Goal: Book appointment/travel/reservation

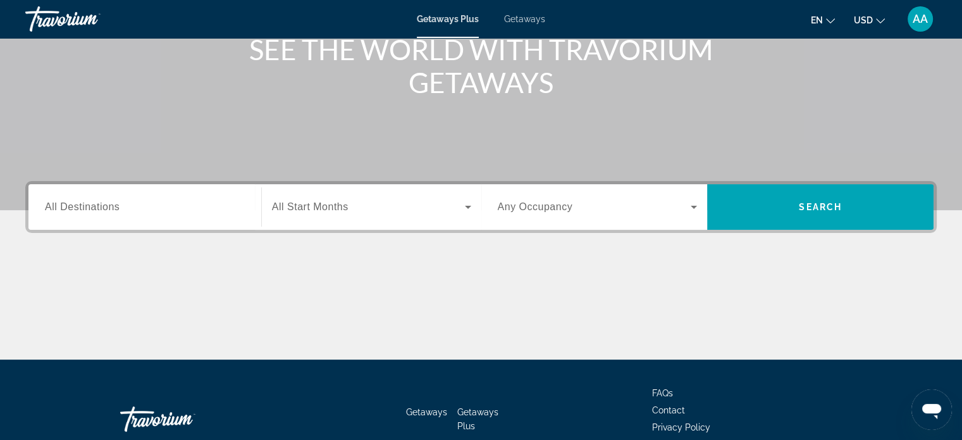
scroll to position [190, 0]
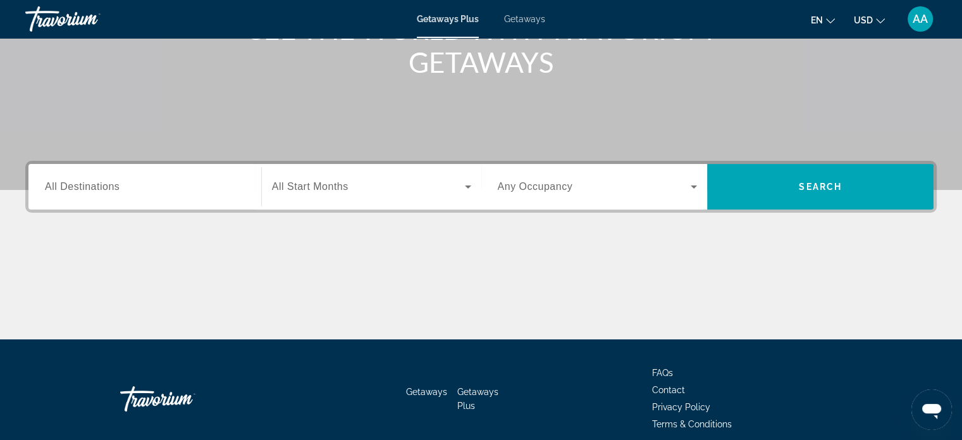
click at [99, 181] on span "All Destinations" at bounding box center [82, 186] width 75 height 11
click at [99, 181] on input "Destination All Destinations" at bounding box center [145, 187] width 200 height 15
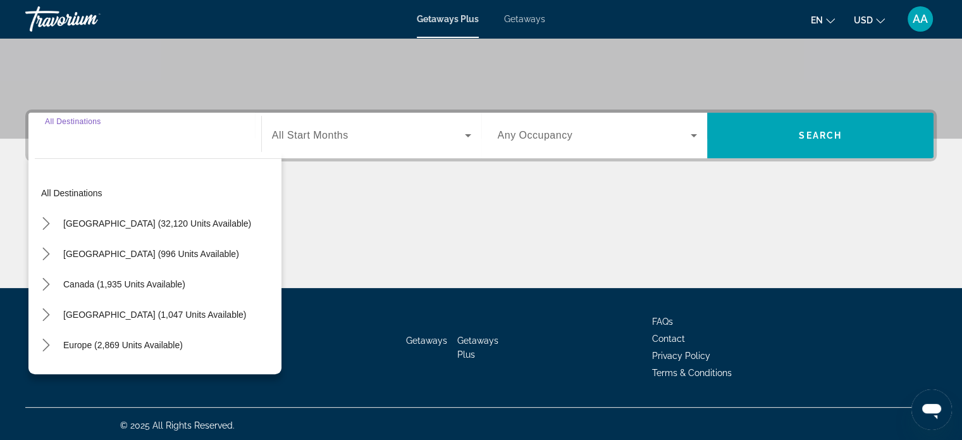
scroll to position [244, 0]
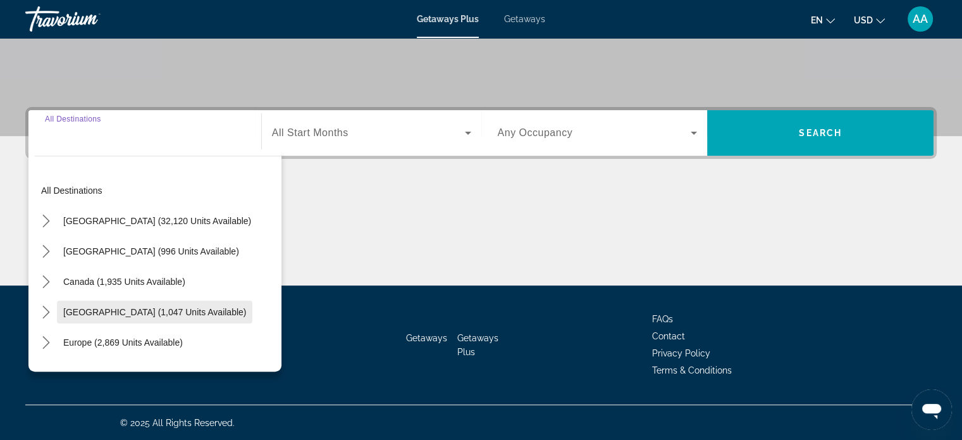
click at [80, 310] on span "[GEOGRAPHIC_DATA] (1,047 units available)" at bounding box center [154, 312] width 183 height 10
type input "**********"
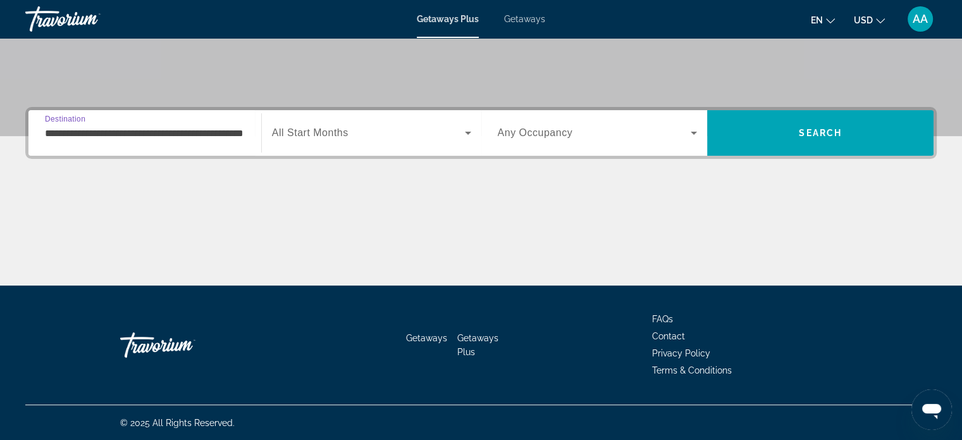
click at [468, 132] on icon "Search widget" at bounding box center [468, 133] width 6 height 3
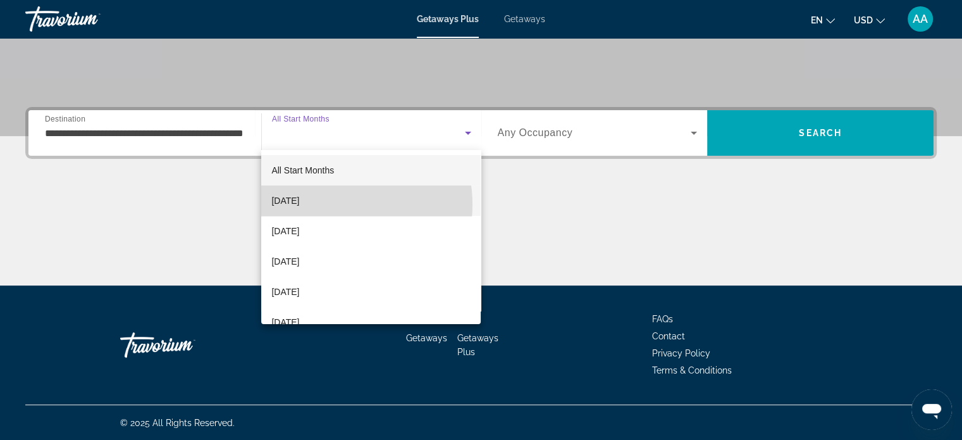
click at [326, 204] on mat-option "[DATE]" at bounding box center [371, 200] width 220 height 30
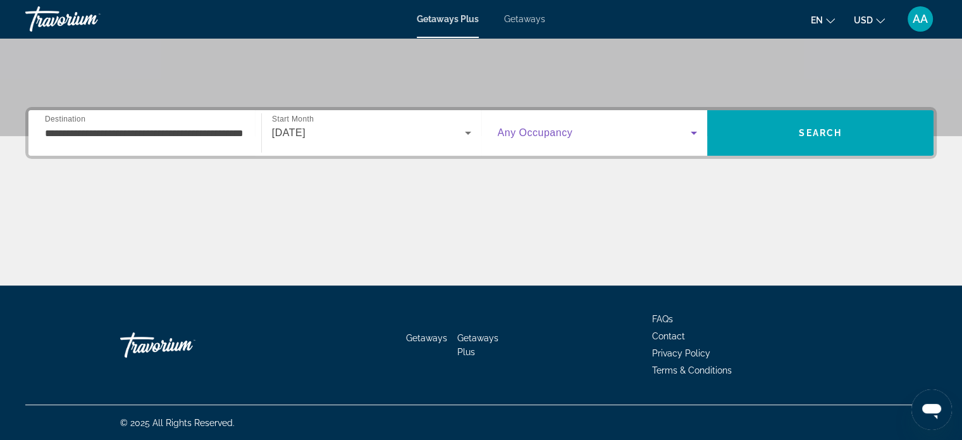
click at [693, 133] on icon "Search widget" at bounding box center [693, 132] width 15 height 15
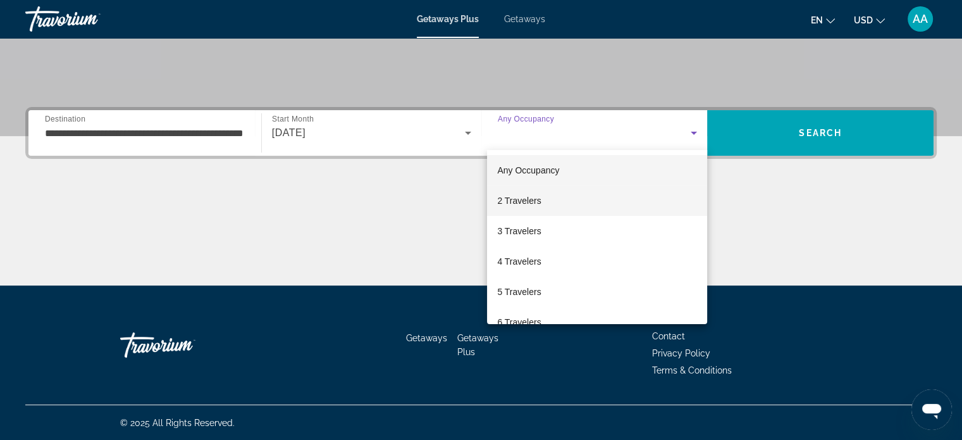
click at [529, 201] on span "2 Travelers" at bounding box center [519, 200] width 44 height 15
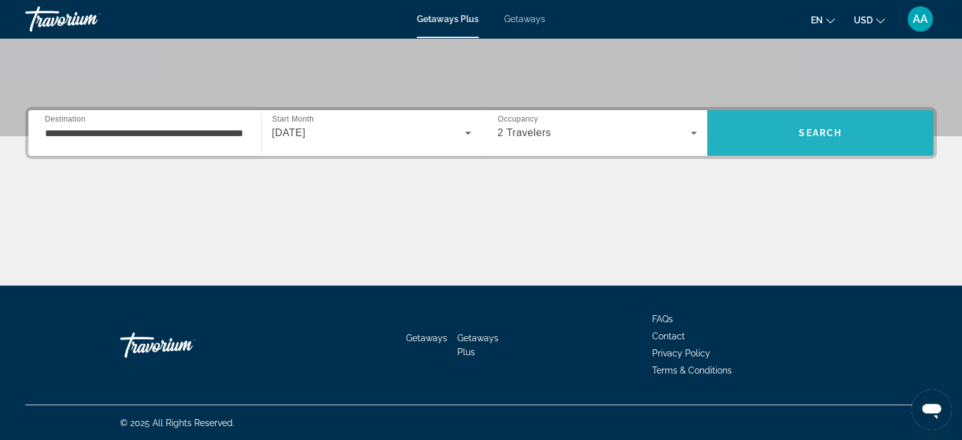
click at [812, 131] on span "Search" at bounding box center [820, 133] width 43 height 10
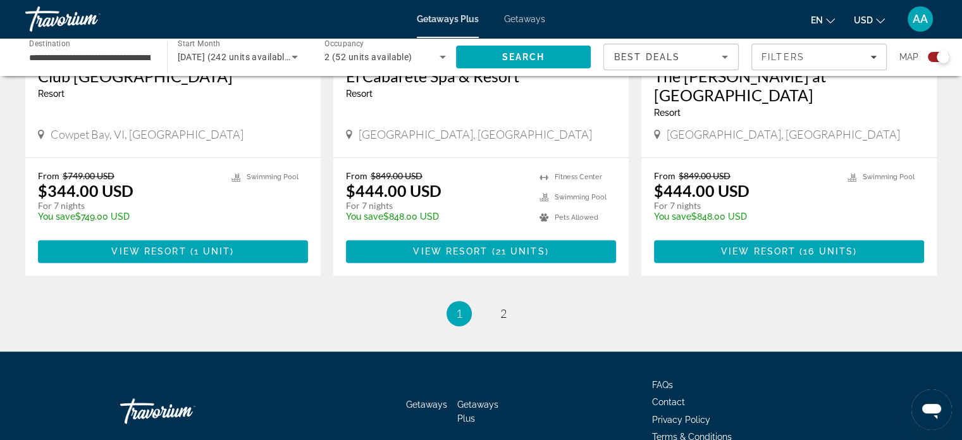
scroll to position [1872, 0]
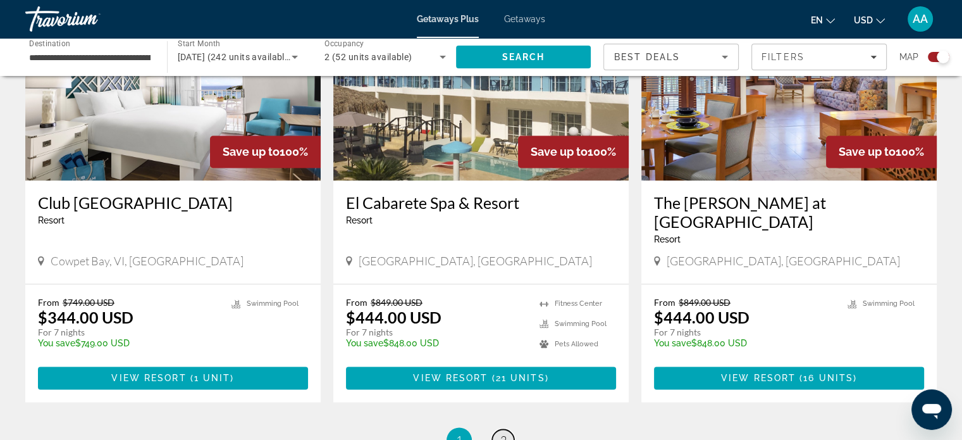
click at [500, 433] on span "2" at bounding box center [503, 440] width 6 height 14
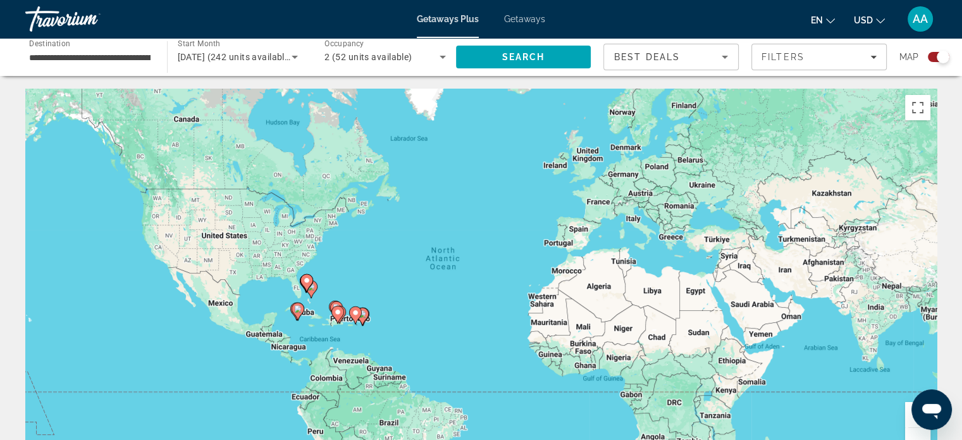
click at [115, 62] on input "**********" at bounding box center [89, 57] width 121 height 15
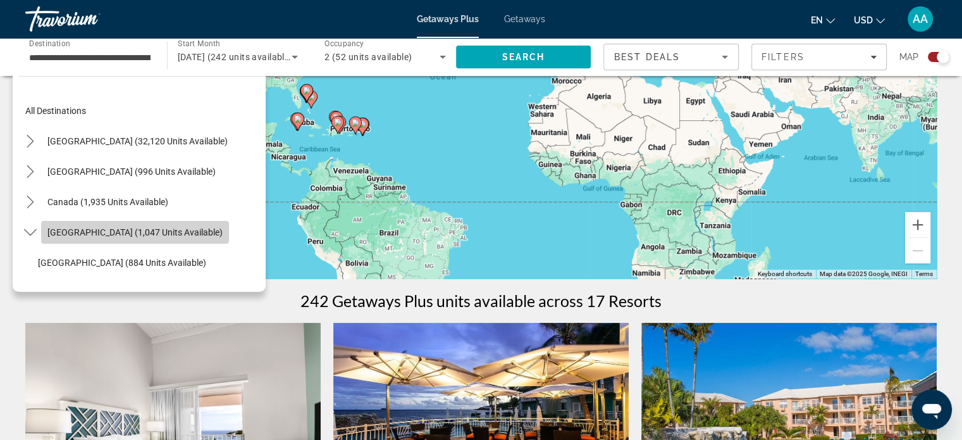
click at [180, 234] on span "[GEOGRAPHIC_DATA] (1,047 units available)" at bounding box center [134, 232] width 175 height 10
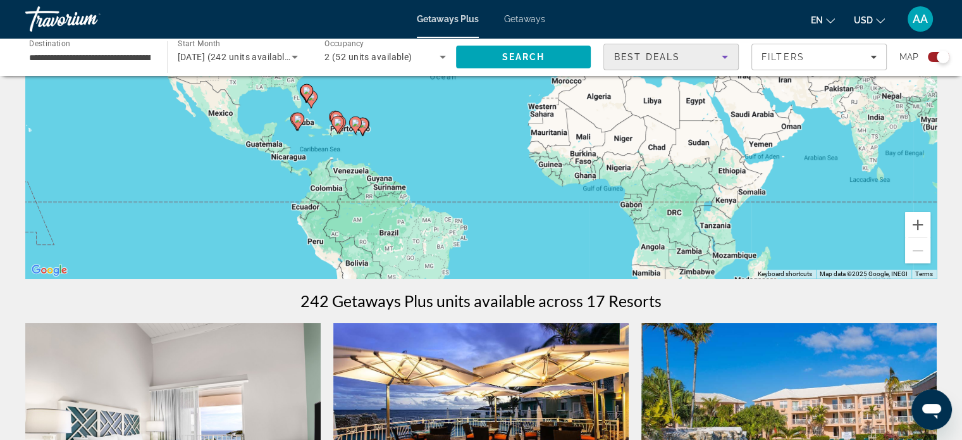
click at [726, 57] on icon "Sort by" at bounding box center [725, 57] width 6 height 3
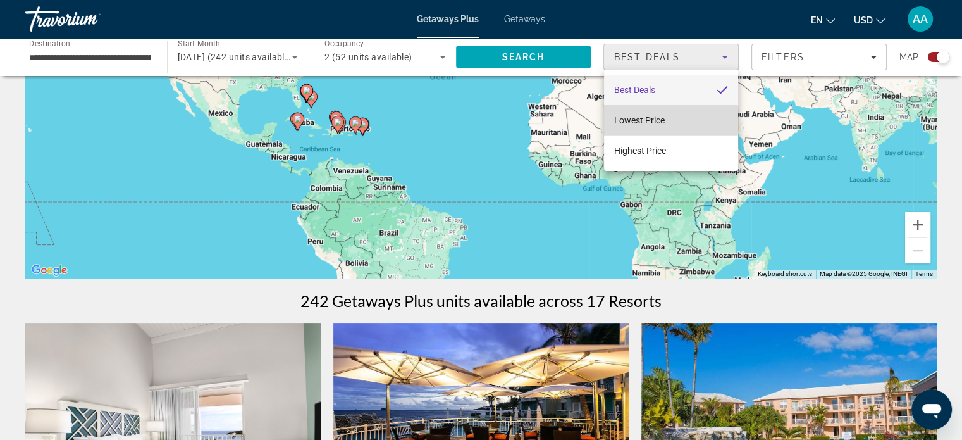
click at [660, 120] on span "Lowest Price" at bounding box center [639, 120] width 51 height 10
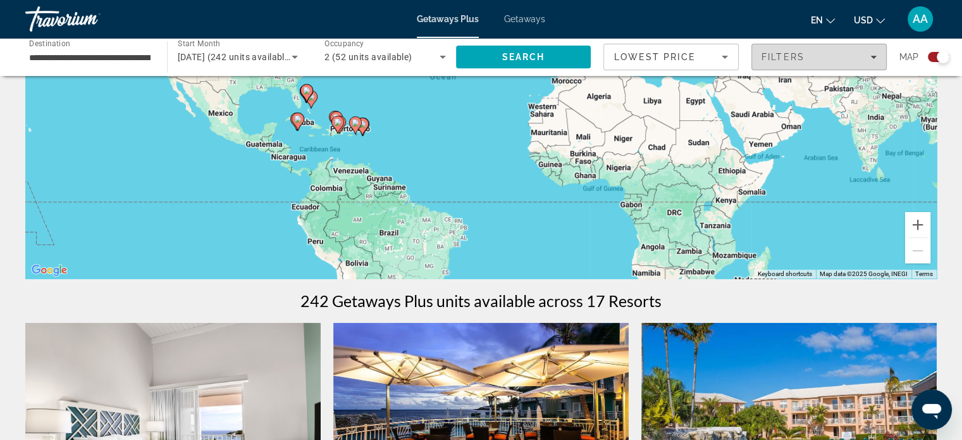
click at [869, 53] on div "Filters" at bounding box center [819, 57] width 115 height 10
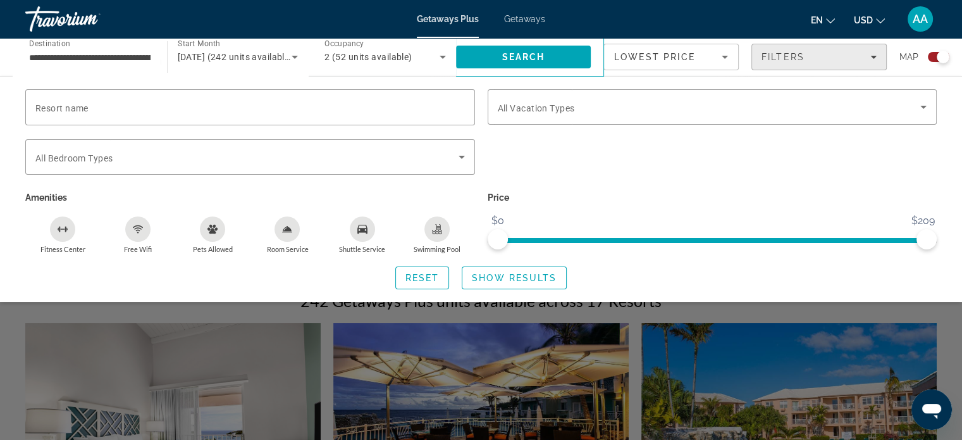
click at [873, 54] on icon "Filters" at bounding box center [873, 57] width 6 height 6
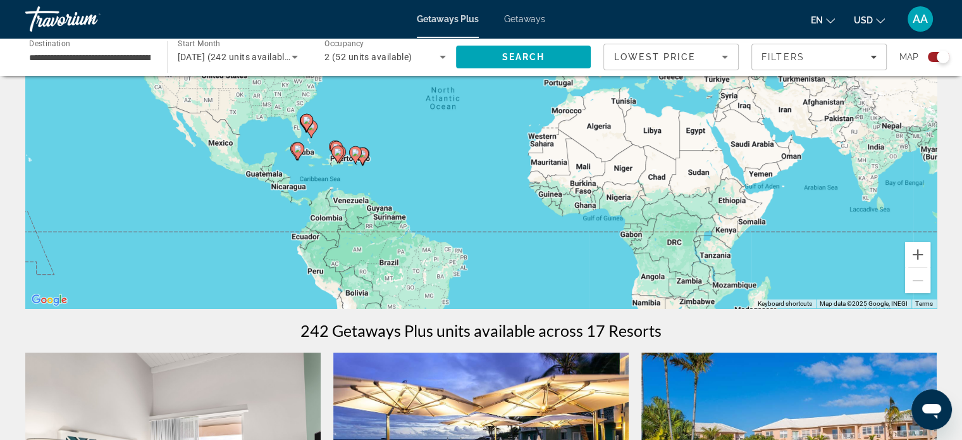
scroll to position [190, 0]
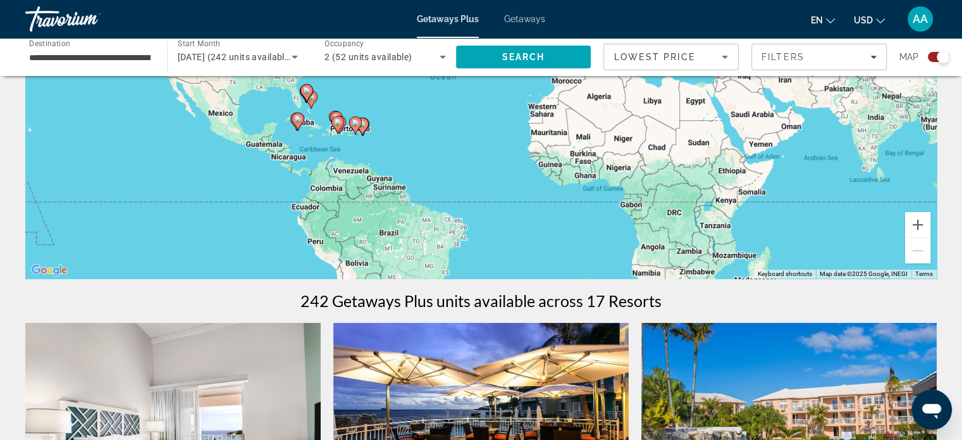
drag, startPoint x: 571, startPoint y: 285, endPoint x: 818, endPoint y: 193, distance: 263.8
click at [818, 193] on div "To activate drag with keyboard, press Alt + Enter. Once in keyboard drag state,…" at bounding box center [481, 89] width 912 height 380
